Goal: Navigation & Orientation: Find specific page/section

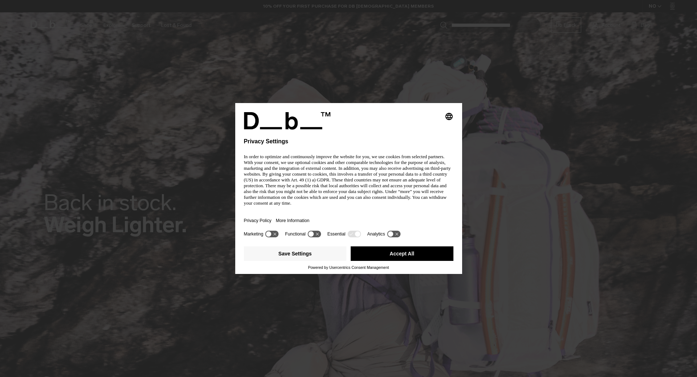
click at [314, 212] on div "Privacy Policy More Information" at bounding box center [348, 220] width 209 height 17
click at [419, 246] on button "Accept All" at bounding box center [401, 253] width 103 height 15
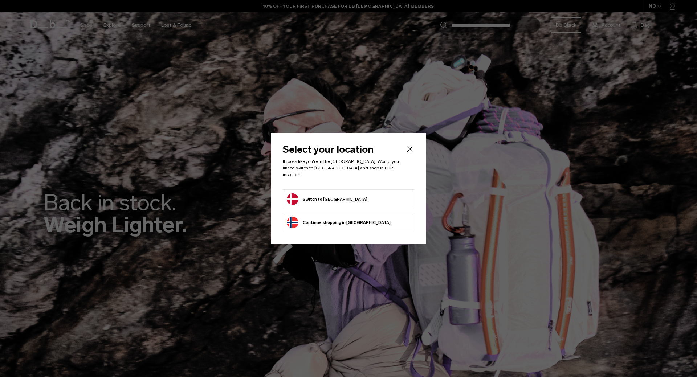
click at [324, 196] on button "Switch to [GEOGRAPHIC_DATA]" at bounding box center [327, 199] width 81 height 12
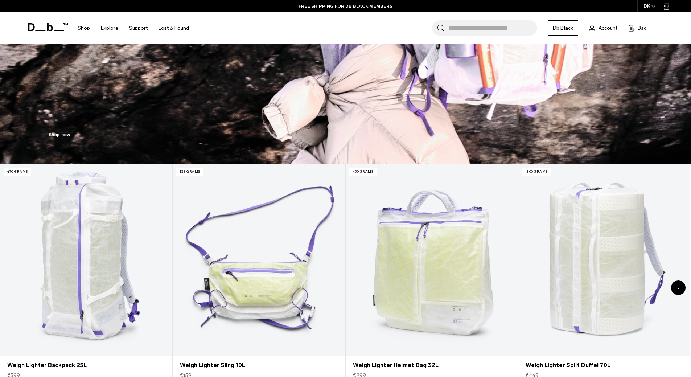
scroll to position [327, 0]
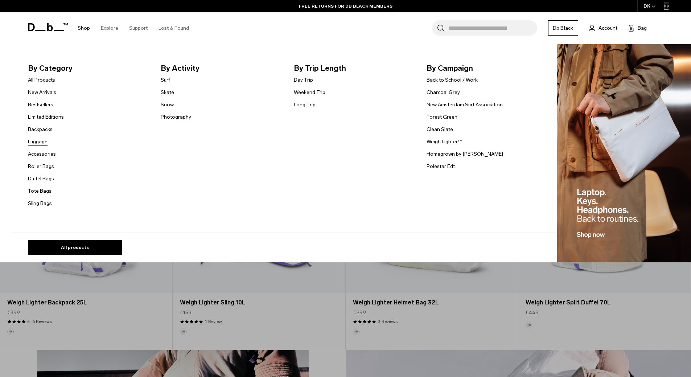
click at [41, 143] on link "Luggage" at bounding box center [38, 142] width 20 height 8
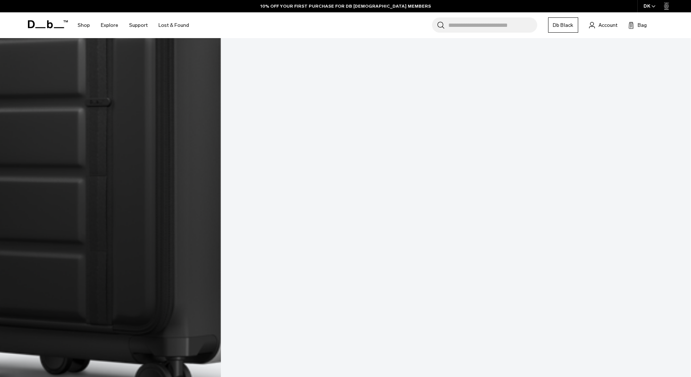
scroll to position [628, 0]
